Goal: Information Seeking & Learning: Find specific fact

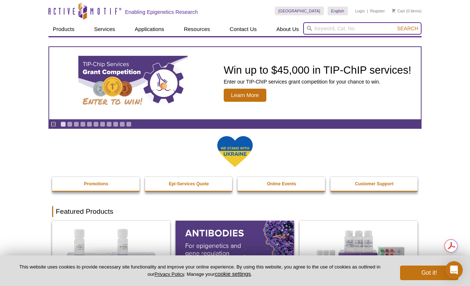
click at [348, 24] on input "search" at bounding box center [362, 28] width 119 height 12
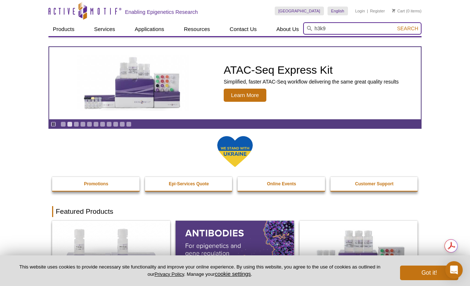
type input "h3k9"
click at [395, 25] on button "Search" at bounding box center [408, 28] width 26 height 7
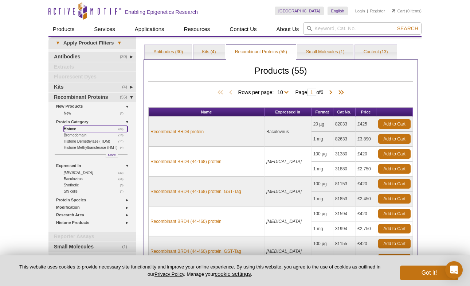
click at [72, 128] on link "(20) Histone" at bounding box center [96, 129] width 64 height 6
